Goal: Obtain resource: Obtain resource

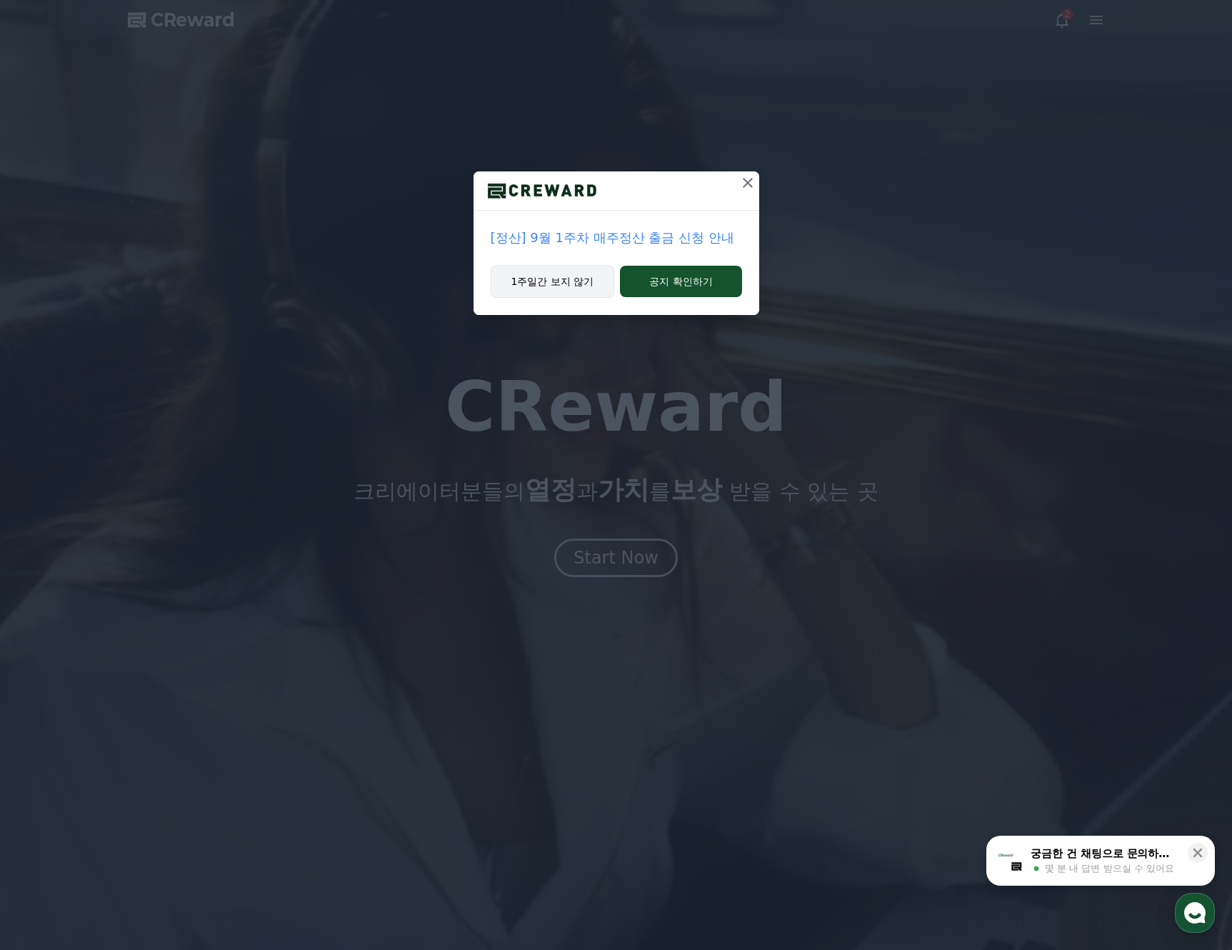
click at [549, 287] on button "1주일간 보지 않기" at bounding box center [553, 281] width 124 height 33
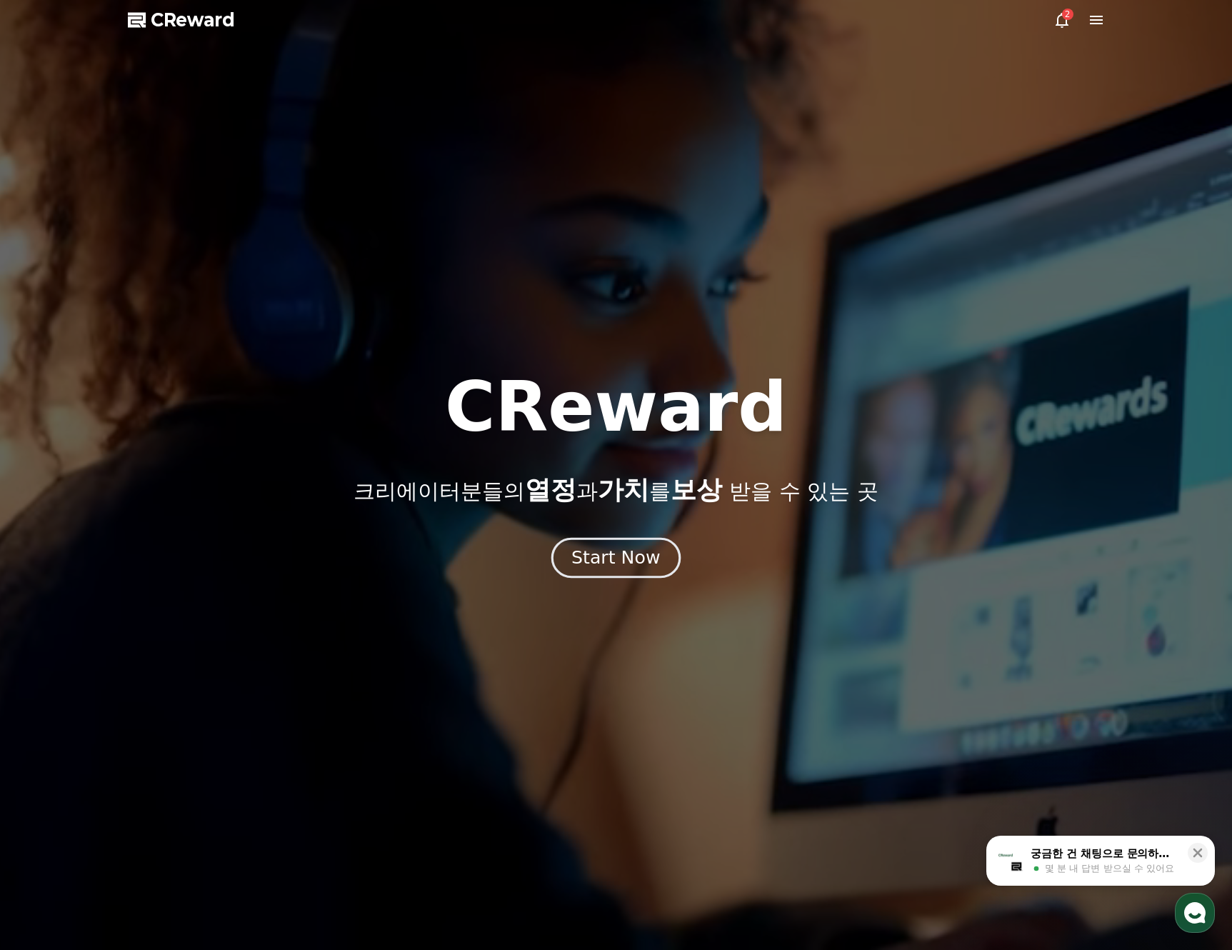
click at [626, 565] on div "Start Now" at bounding box center [615, 558] width 89 height 24
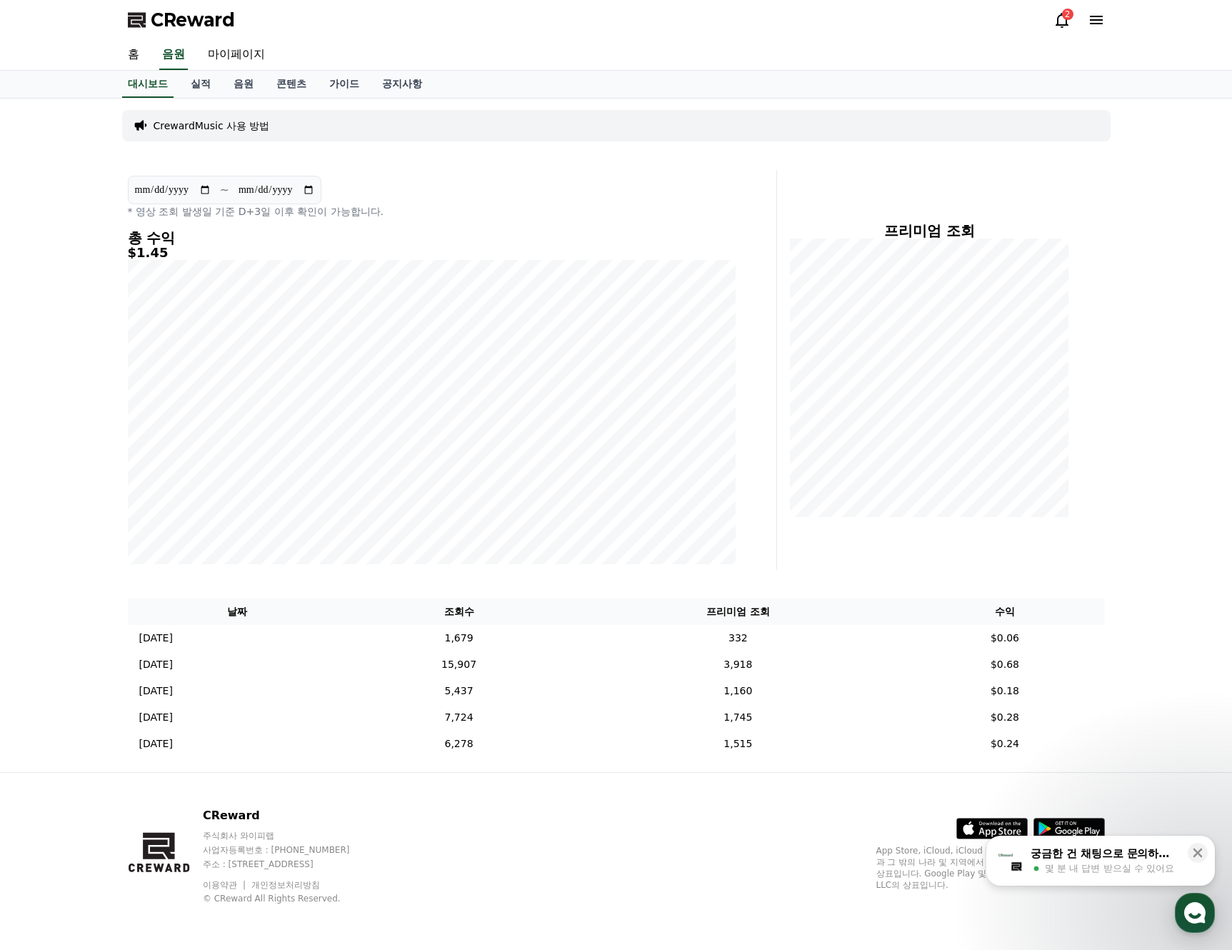
click at [1058, 11] on icon at bounding box center [1062, 19] width 17 height 17
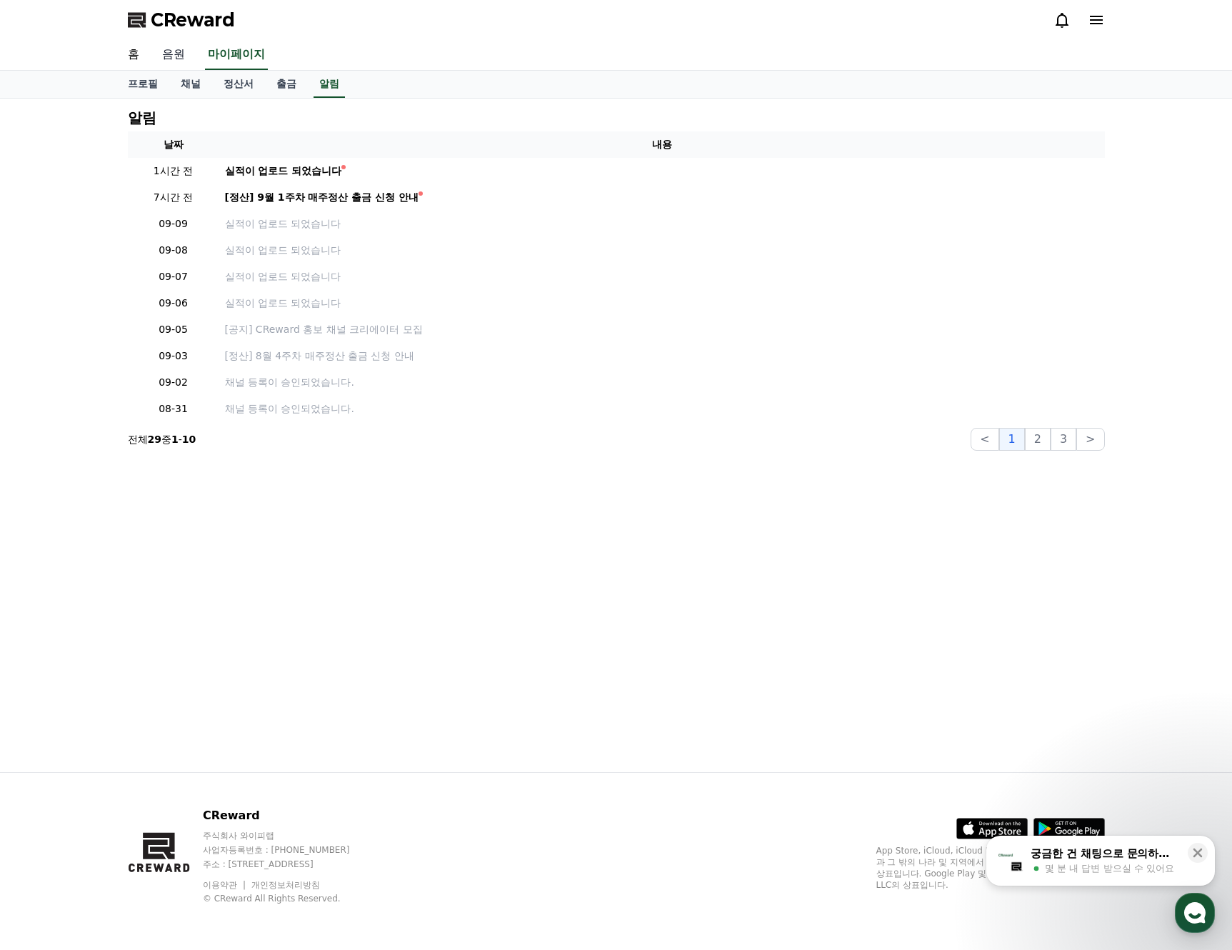
click at [162, 54] on link "음원" at bounding box center [174, 55] width 46 height 30
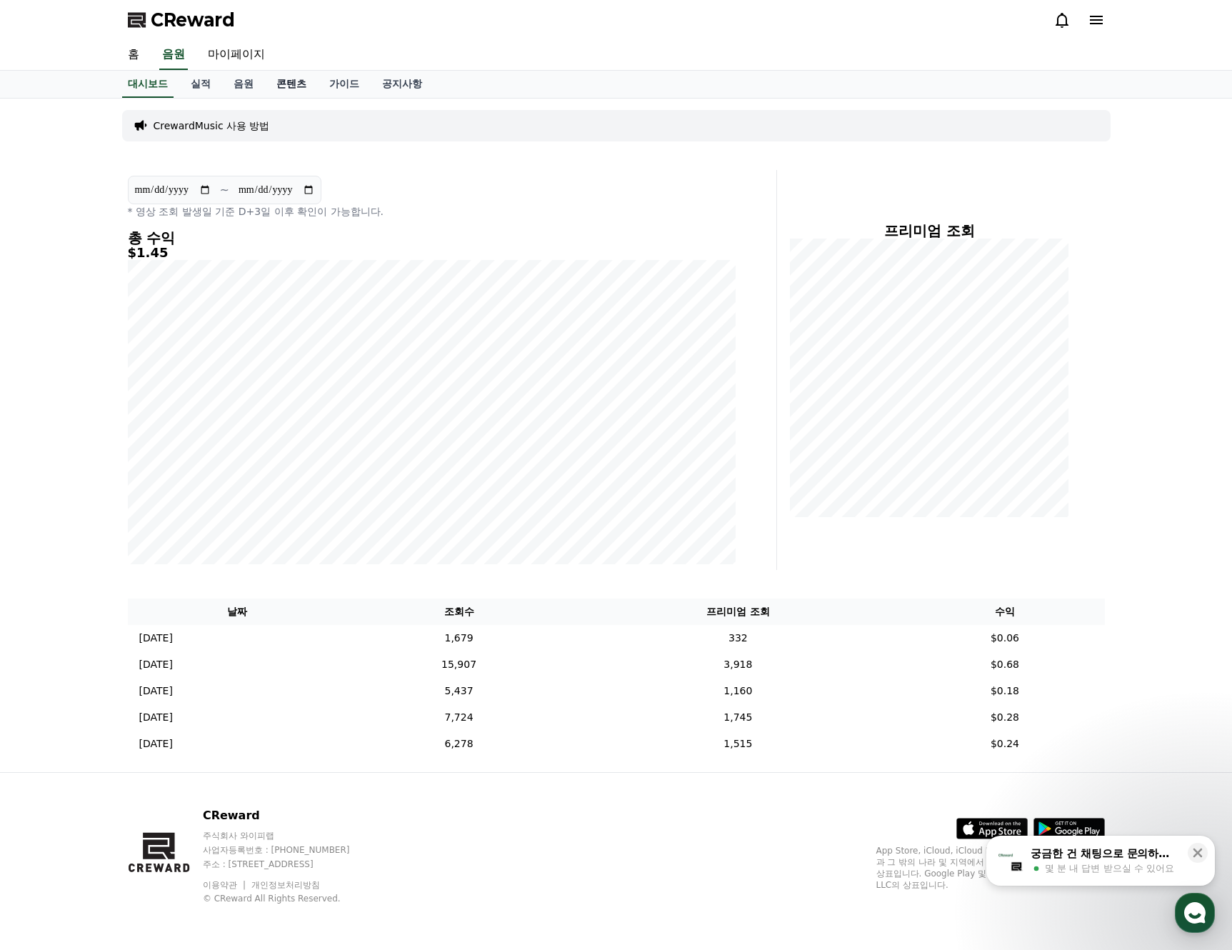
click at [291, 81] on link "콘텐츠" at bounding box center [291, 84] width 53 height 27
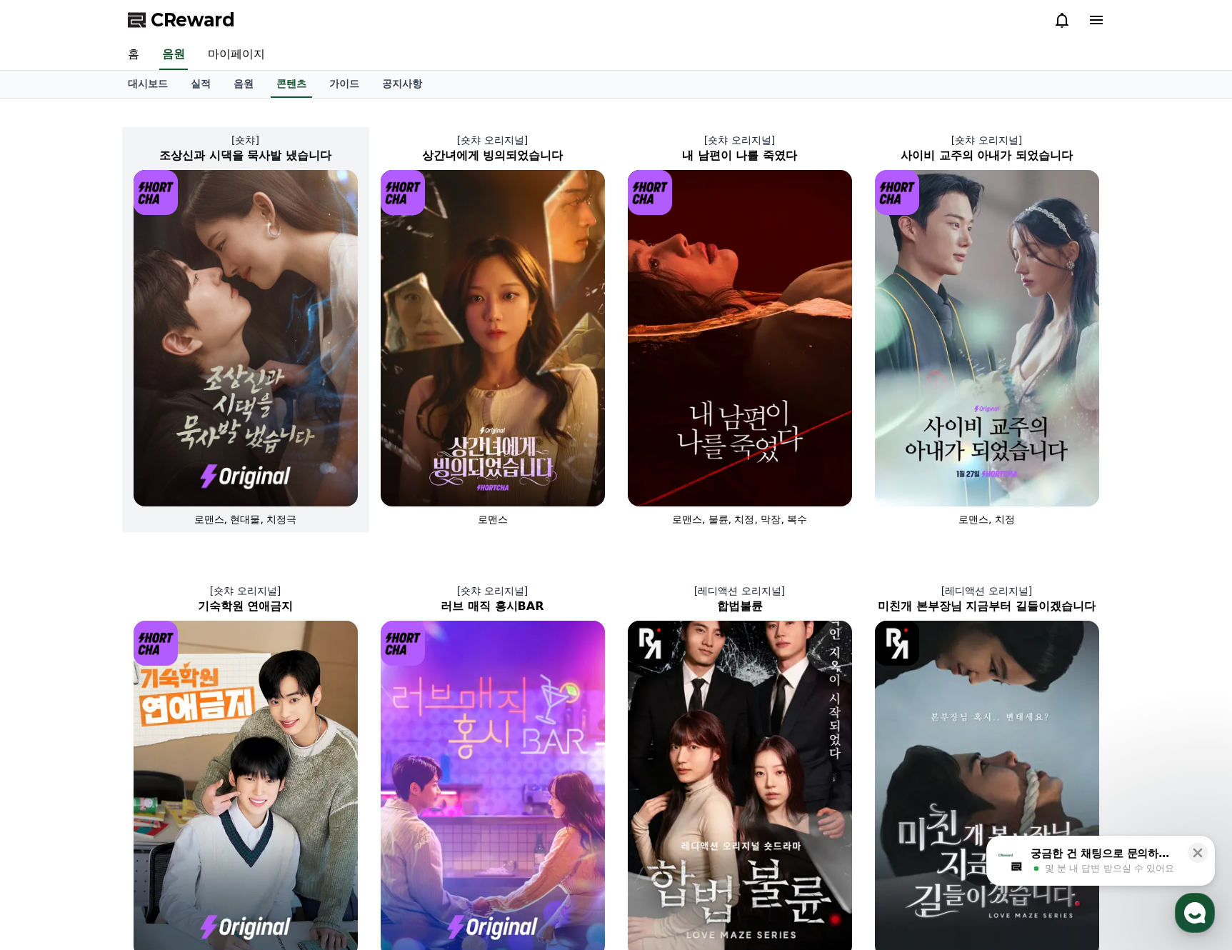
click at [250, 366] on img at bounding box center [246, 338] width 224 height 336
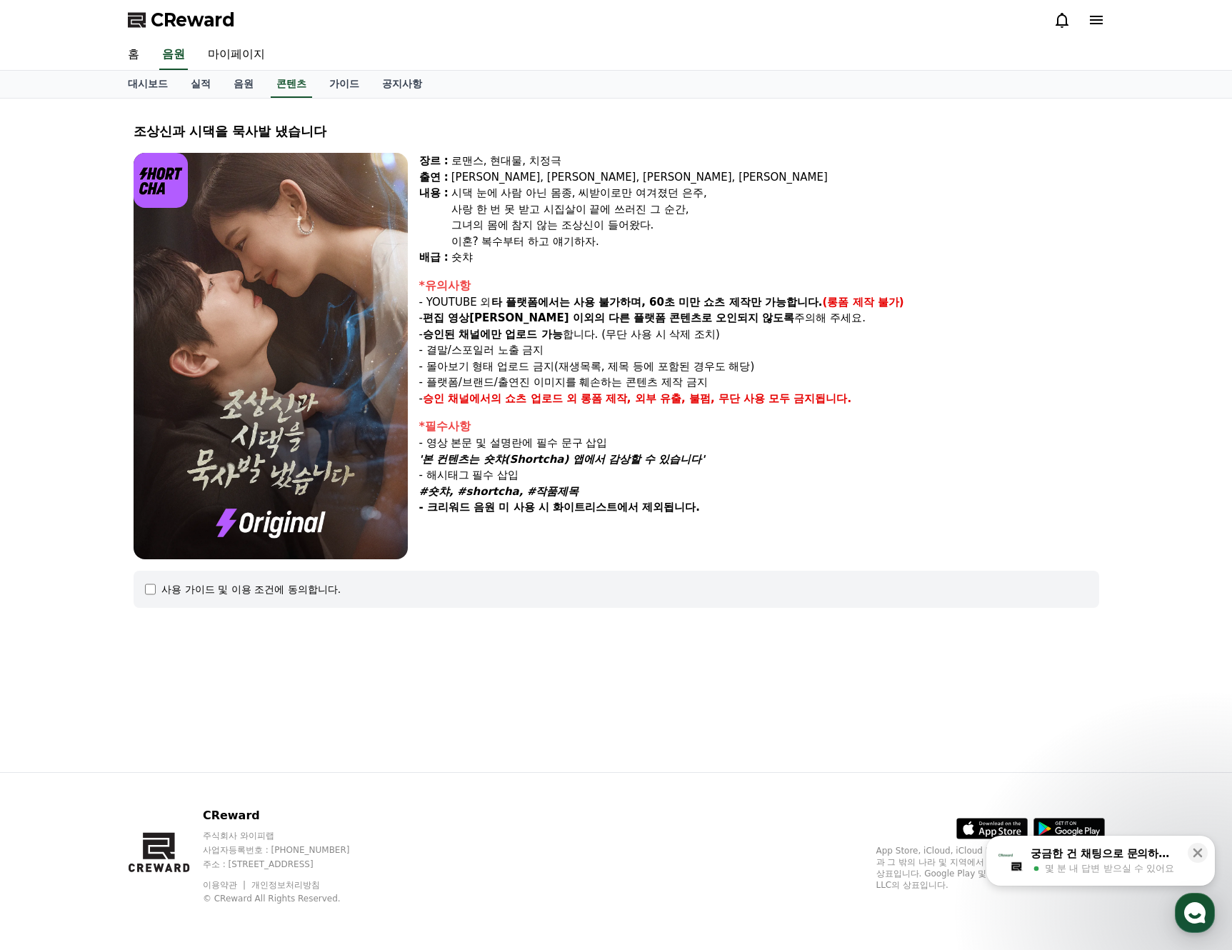
select select
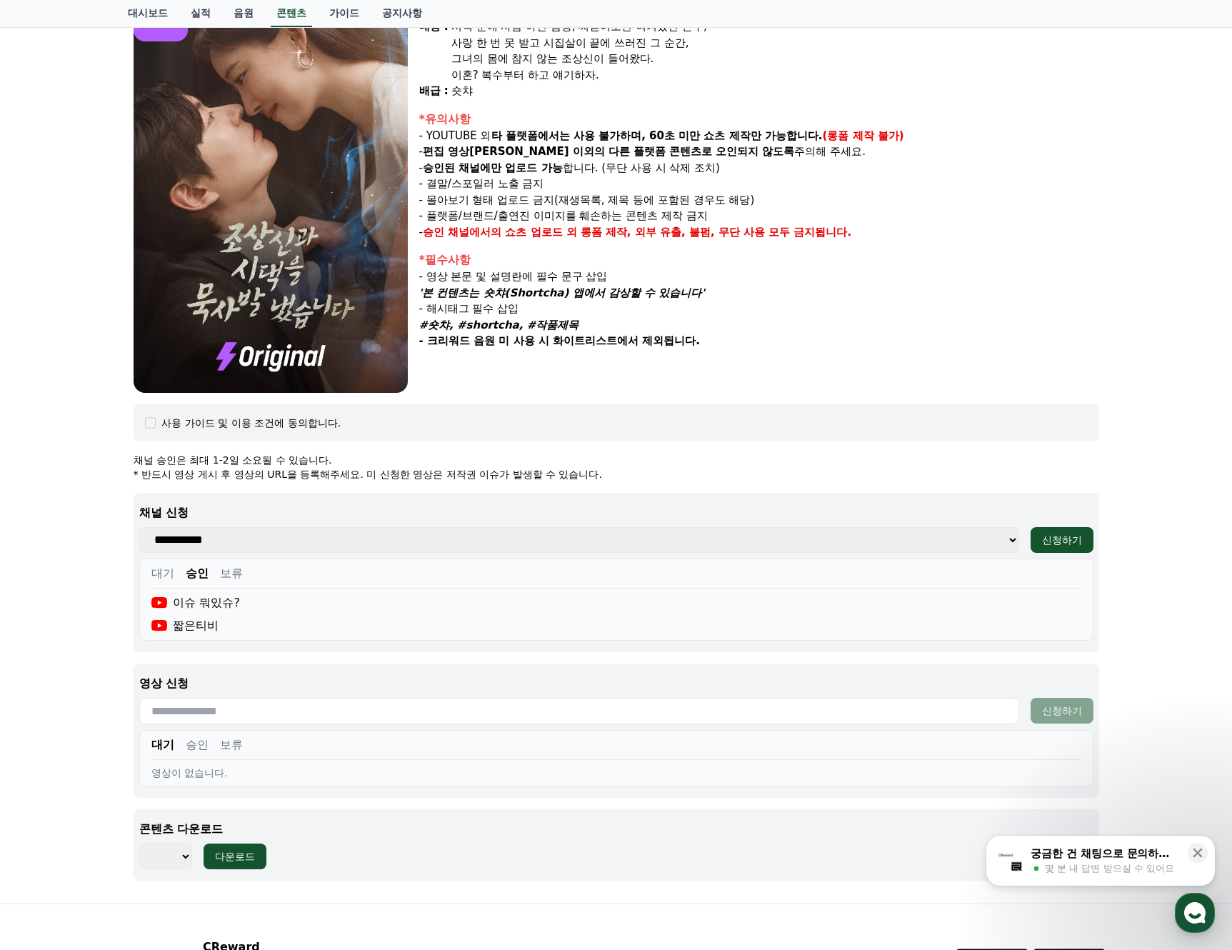
scroll to position [298, 0]
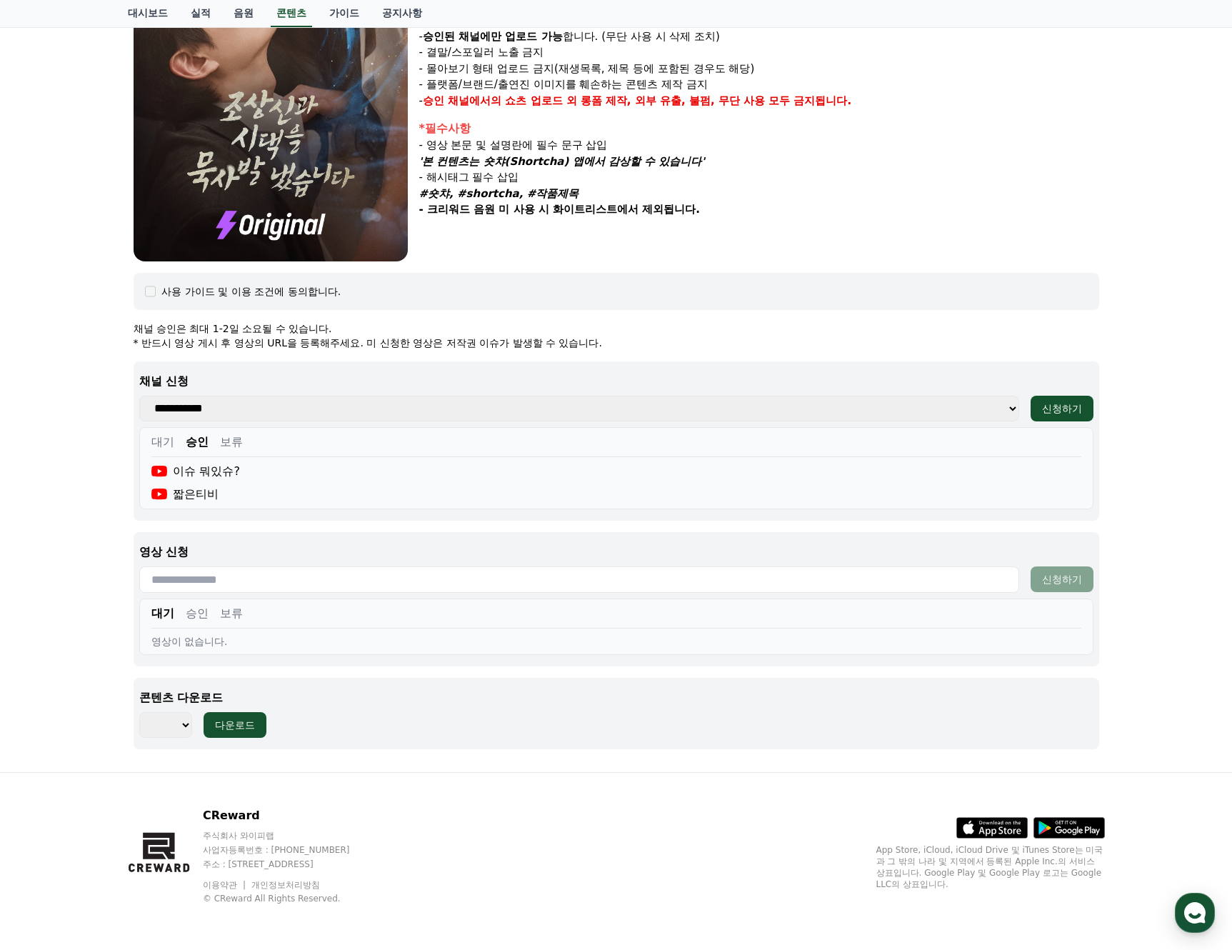
click at [241, 576] on input "text" at bounding box center [579, 579] width 880 height 26
paste input "**********"
type input "**********"
click at [1069, 577] on div "신청하기" at bounding box center [1062, 579] width 40 height 14
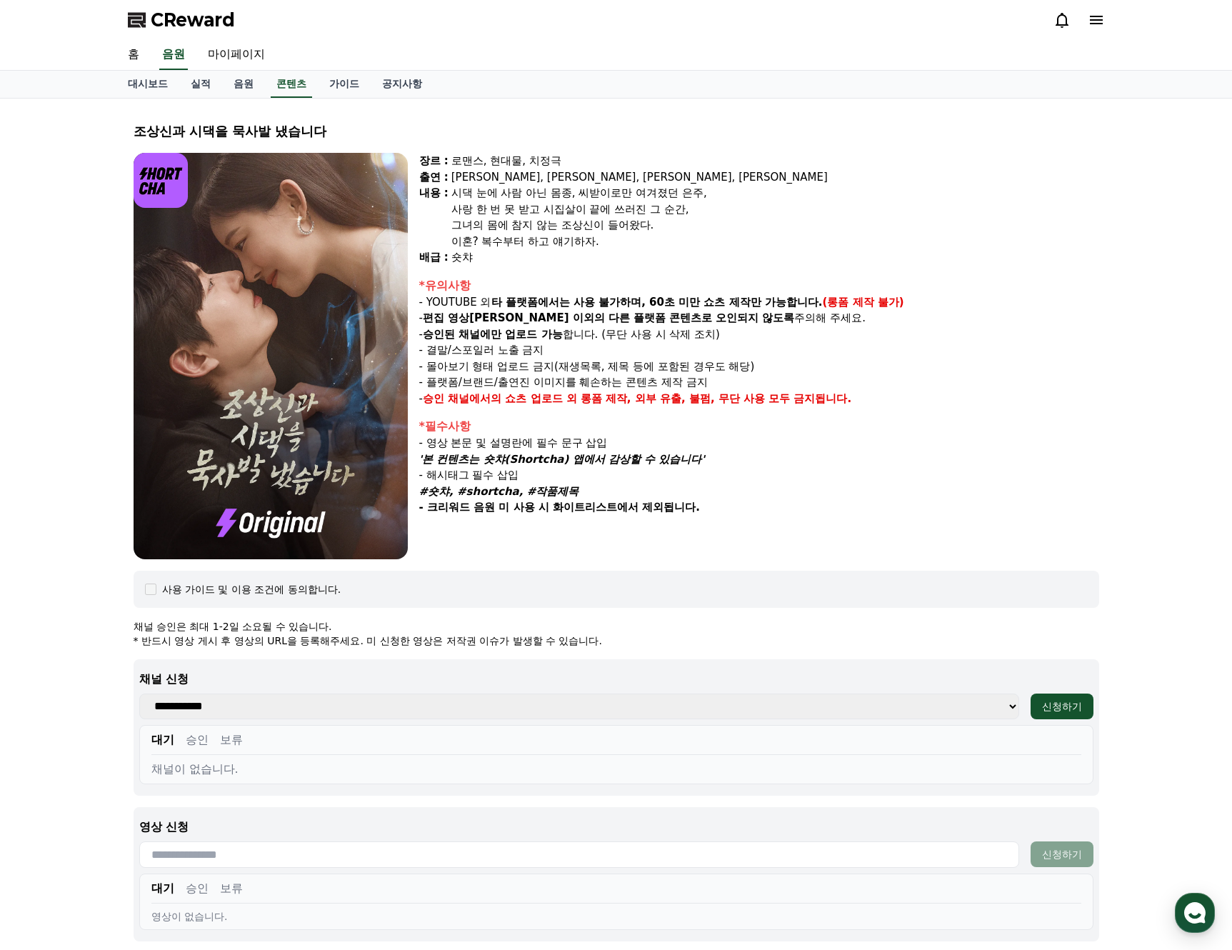
select select
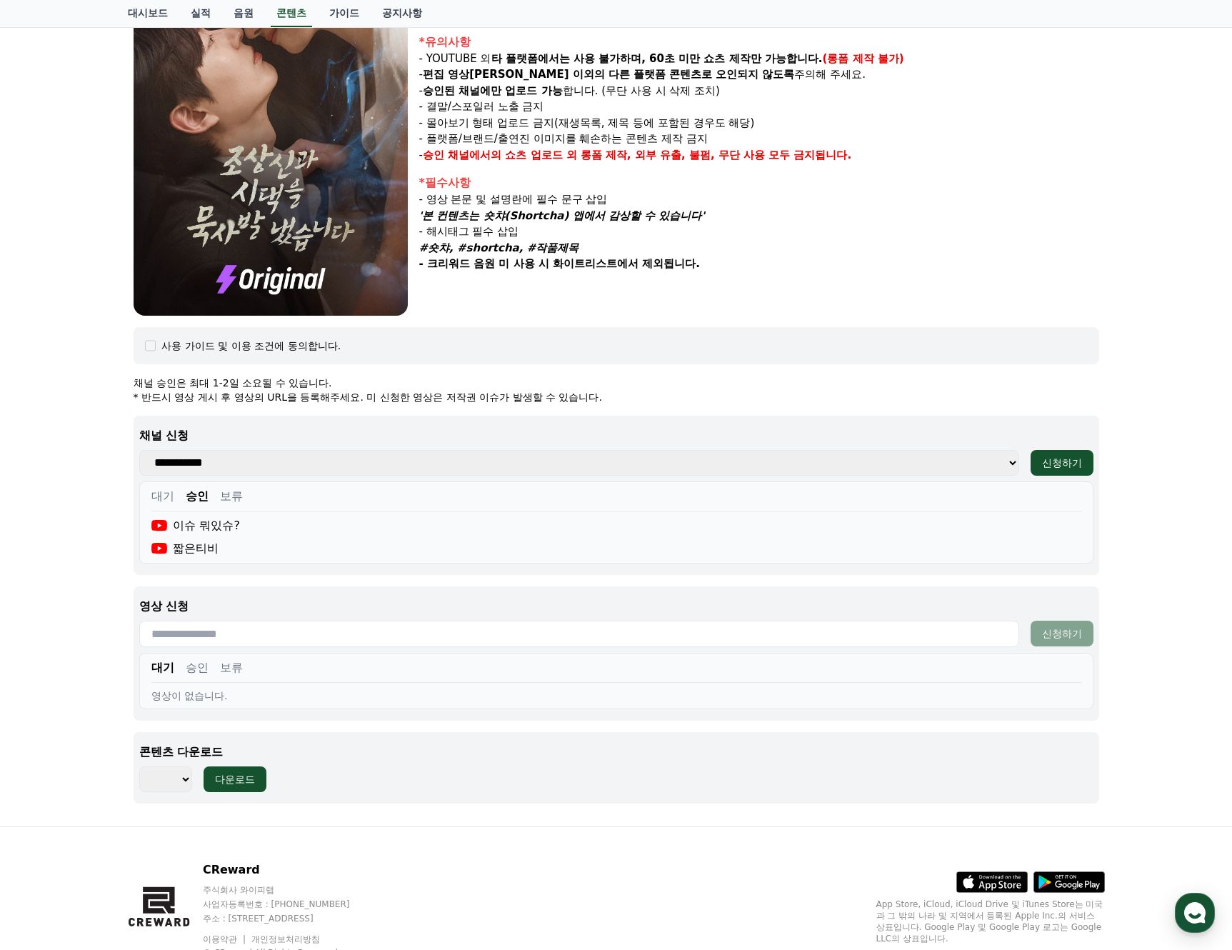
scroll to position [268, 0]
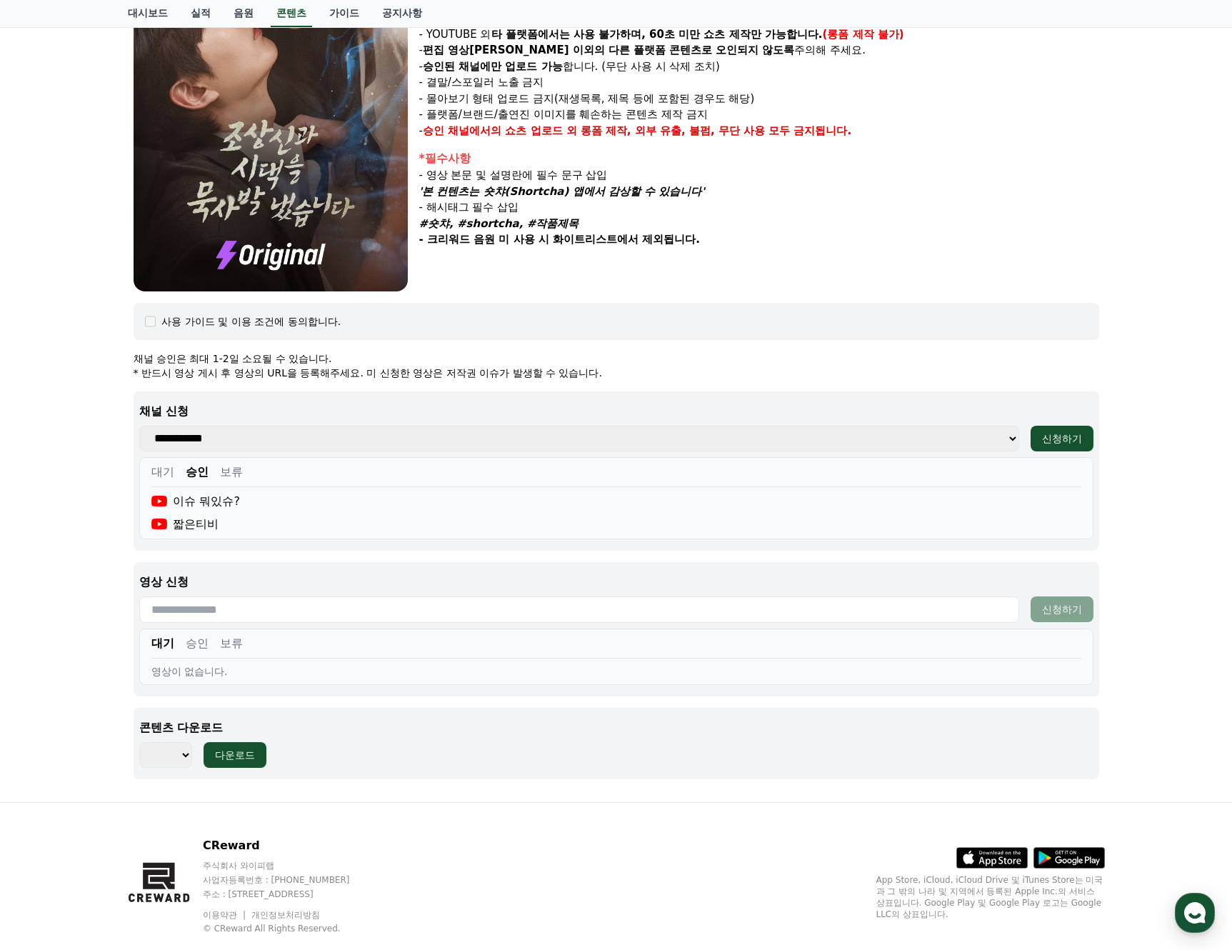
drag, startPoint x: 206, startPoint y: 643, endPoint x: 221, endPoint y: 644, distance: 15.8
click at [207, 643] on button "승인" at bounding box center [197, 643] width 23 height 17
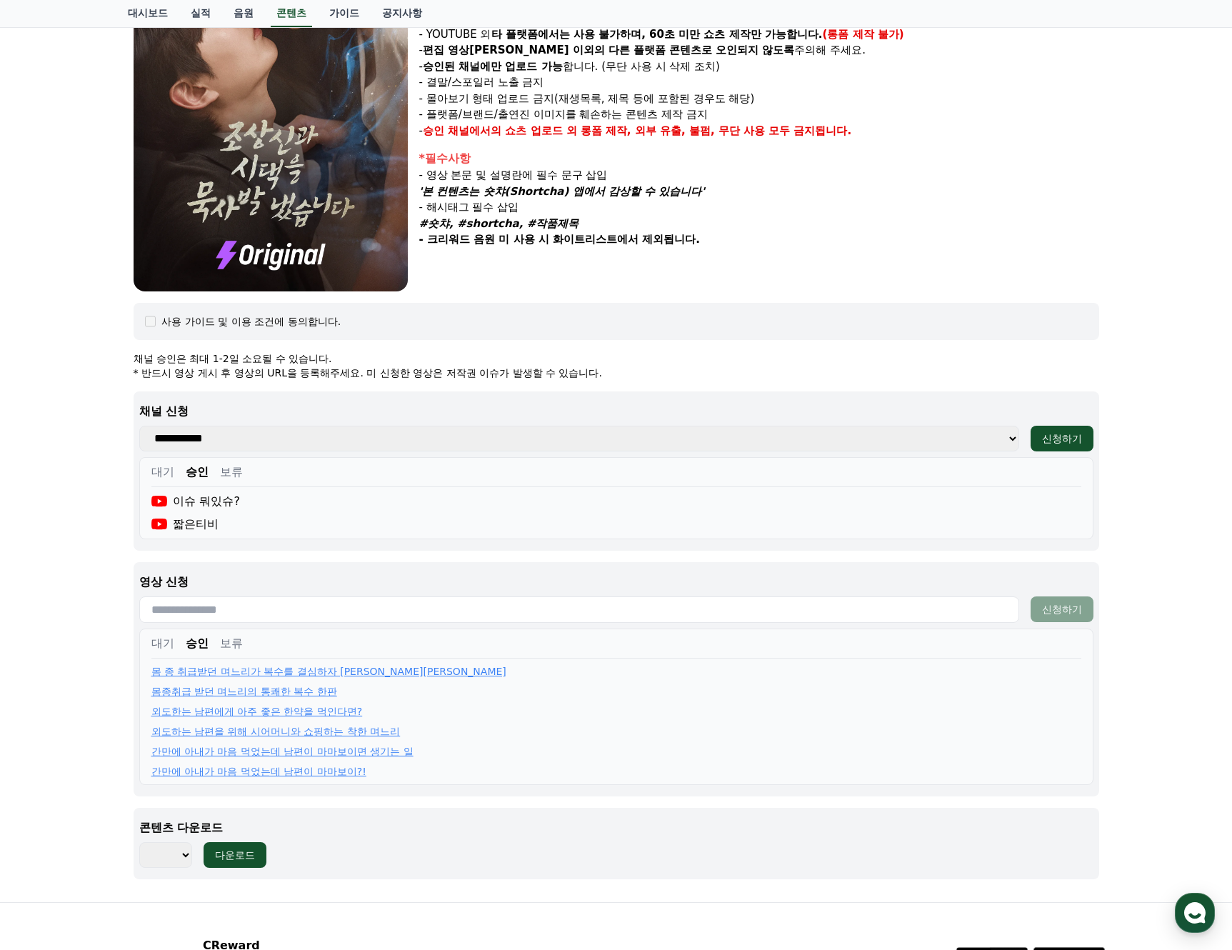
click at [226, 644] on button "보류" at bounding box center [231, 643] width 23 height 17
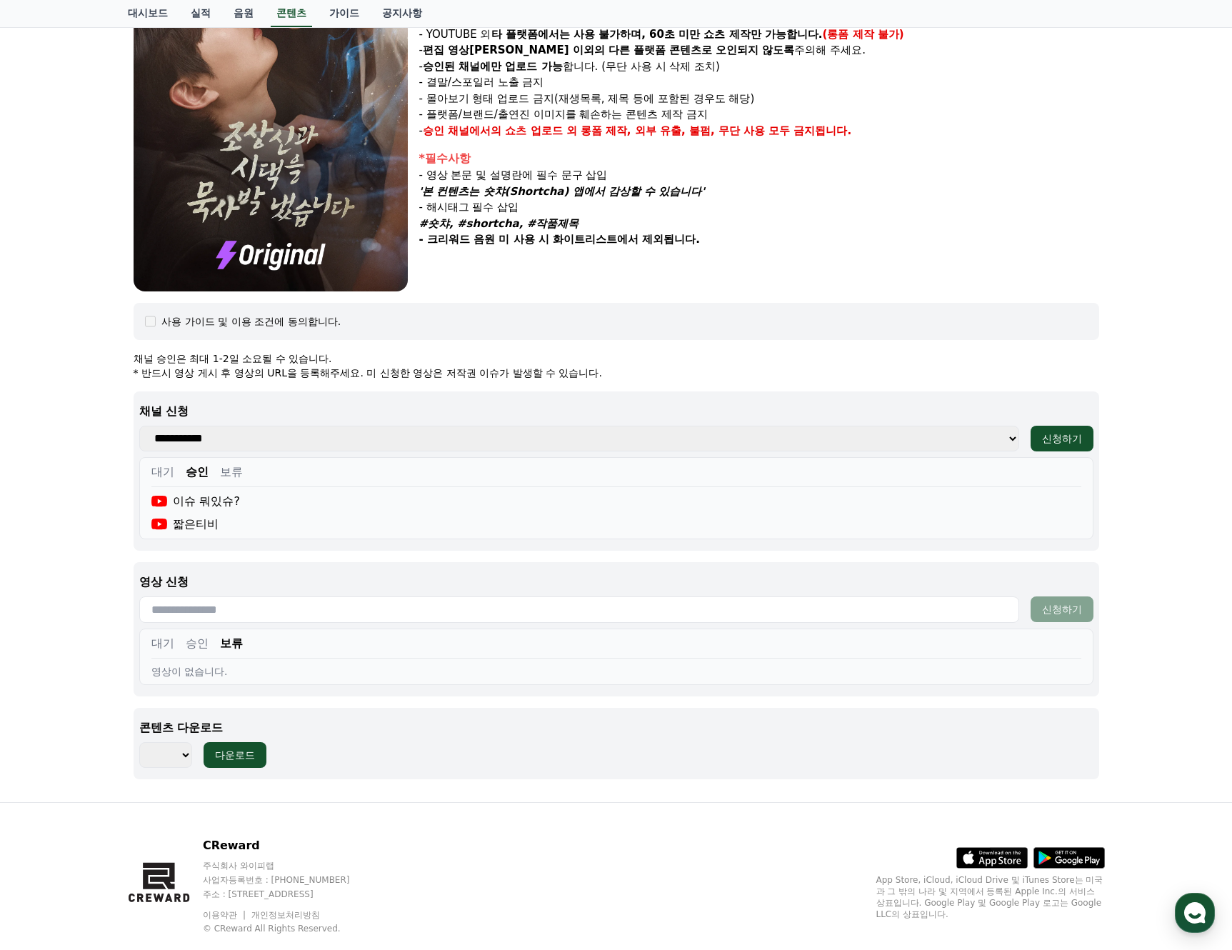
click at [197, 644] on button "승인" at bounding box center [197, 643] width 23 height 17
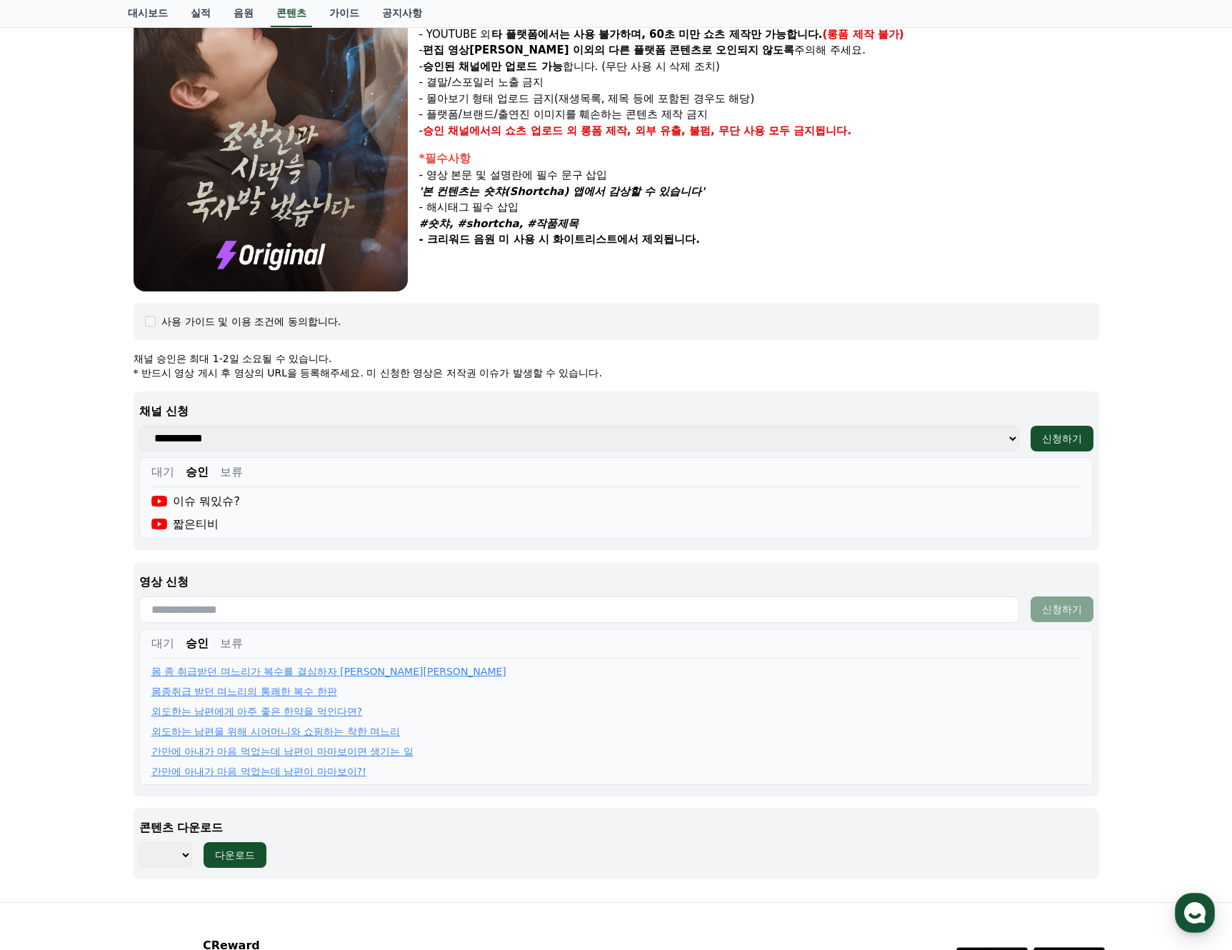
click at [206, 773] on link "간만에 아내가 마음 먹었는데 남편이 마마보이?!" at bounding box center [258, 771] width 215 height 14
